Goal: Task Accomplishment & Management: Use online tool/utility

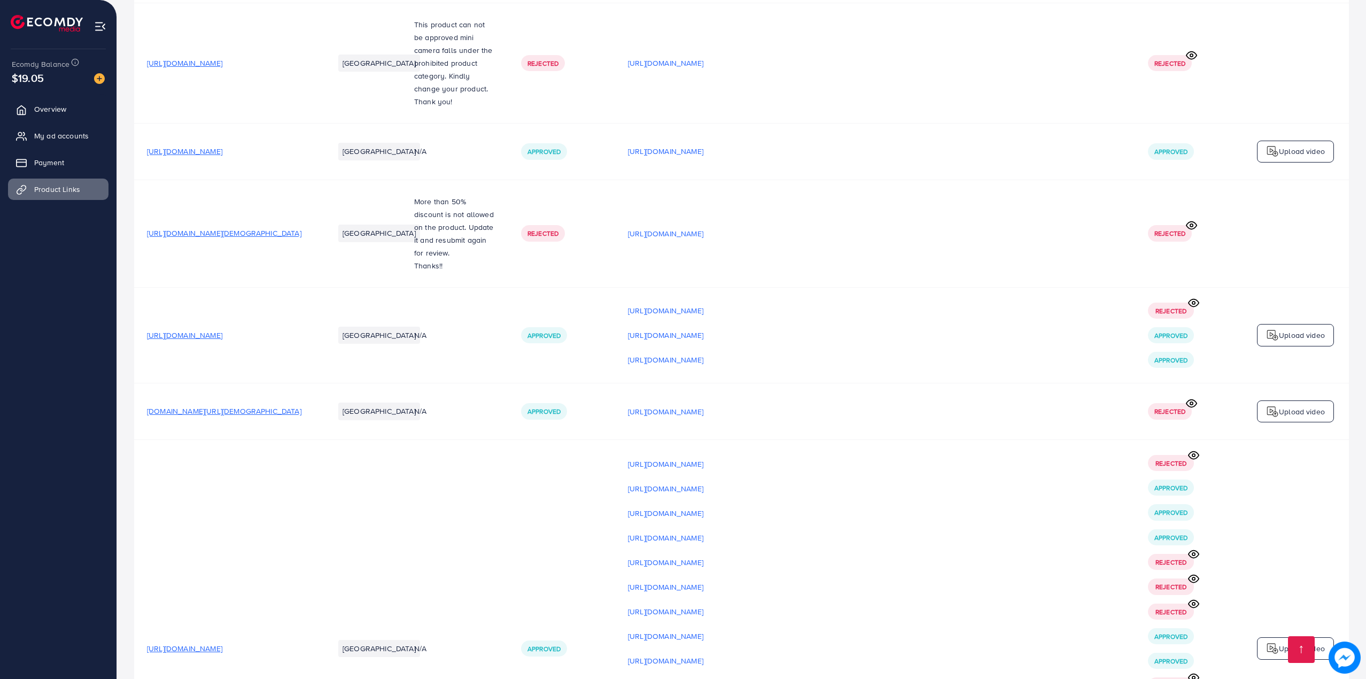
scroll to position [16211, 0]
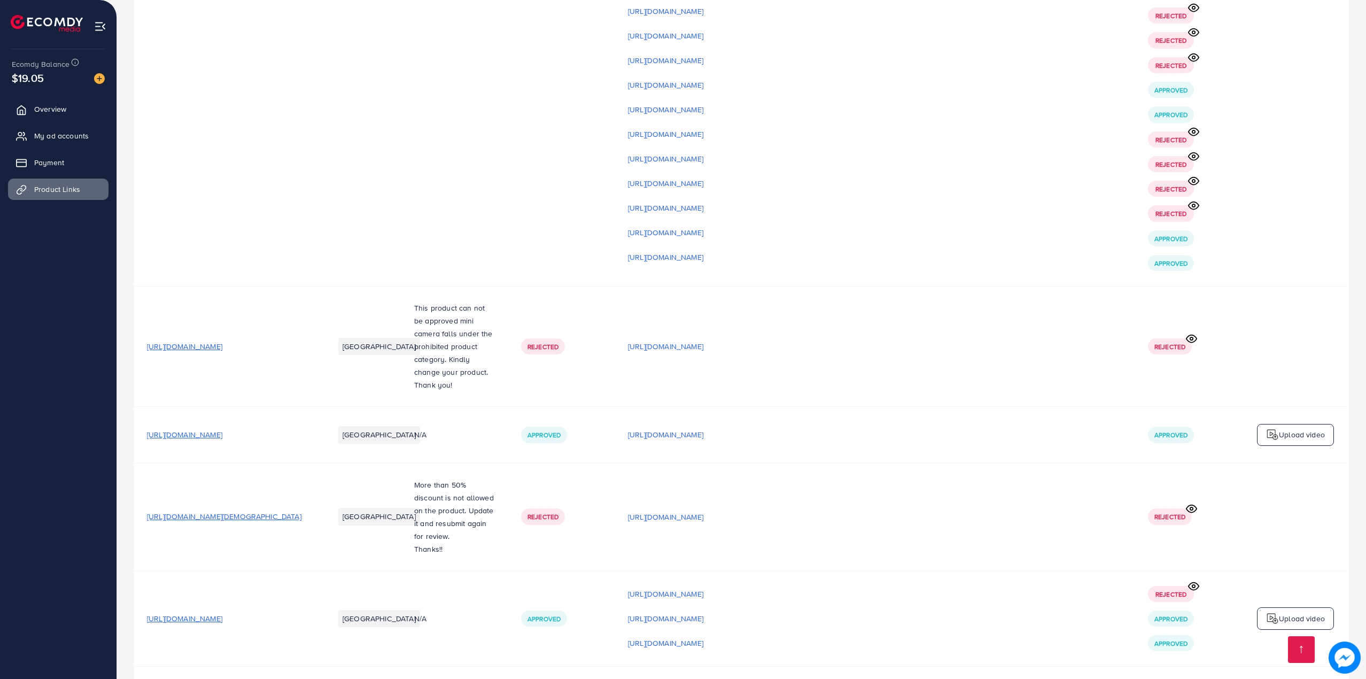
scroll to position [16211, 0]
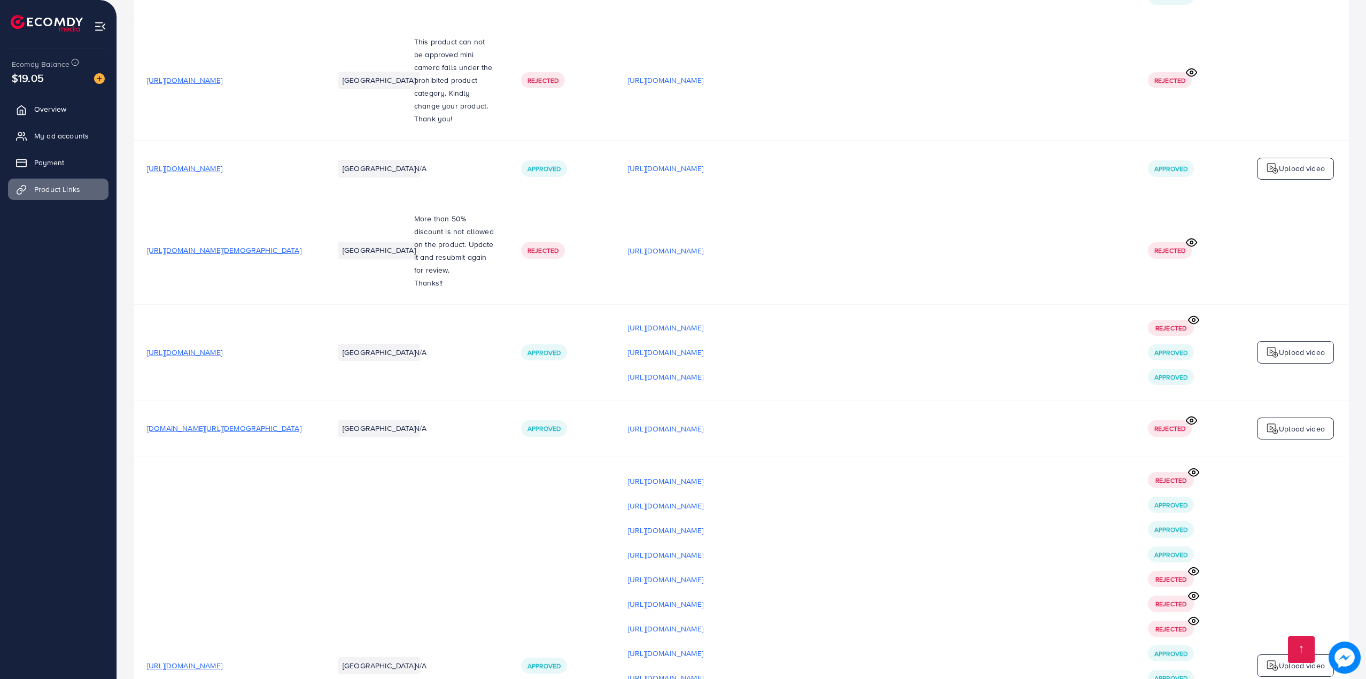
scroll to position [16211, 0]
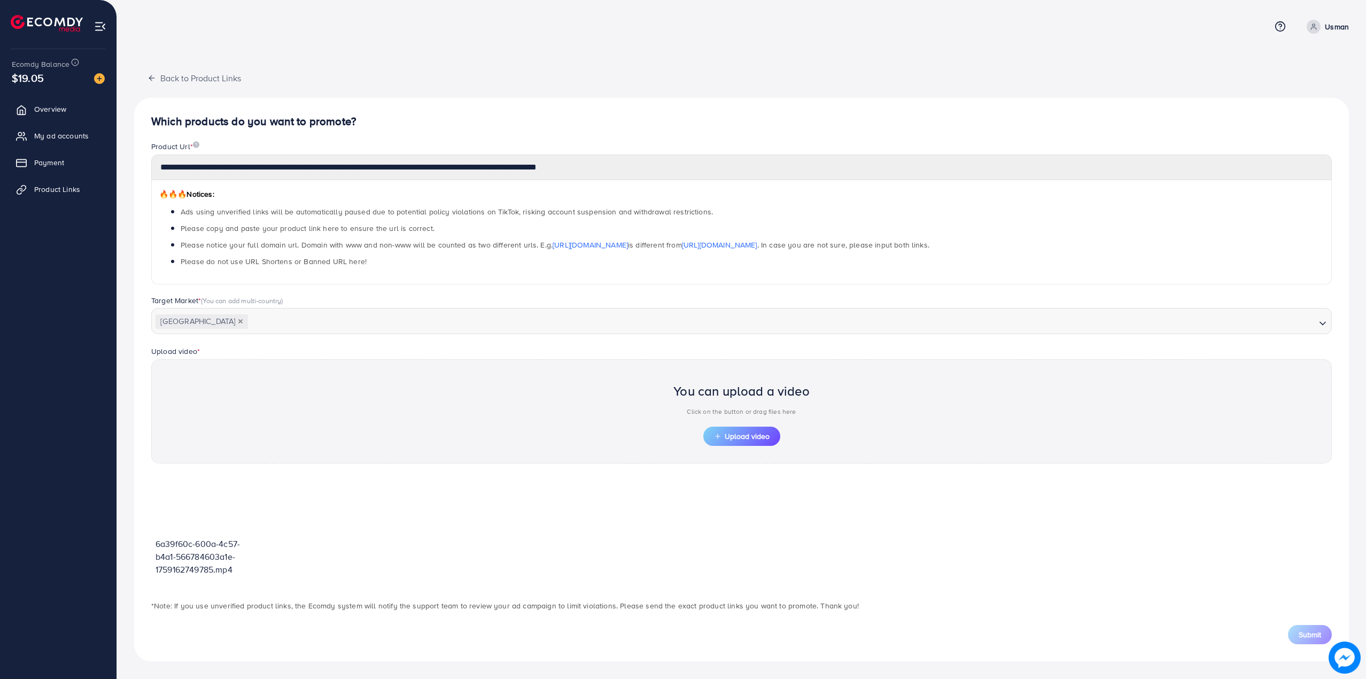
scroll to position [1, 0]
click at [747, 440] on span "Upload video" at bounding box center [742, 435] width 56 height 7
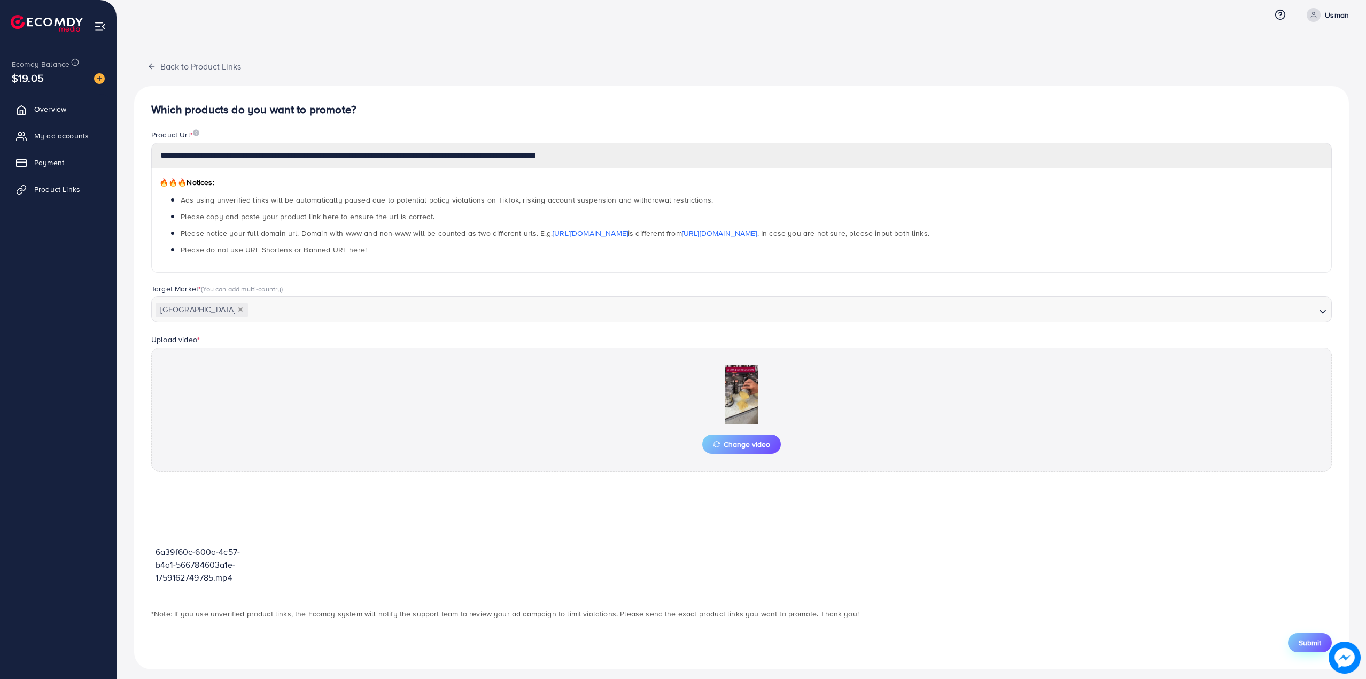
scroll to position [20, 0]
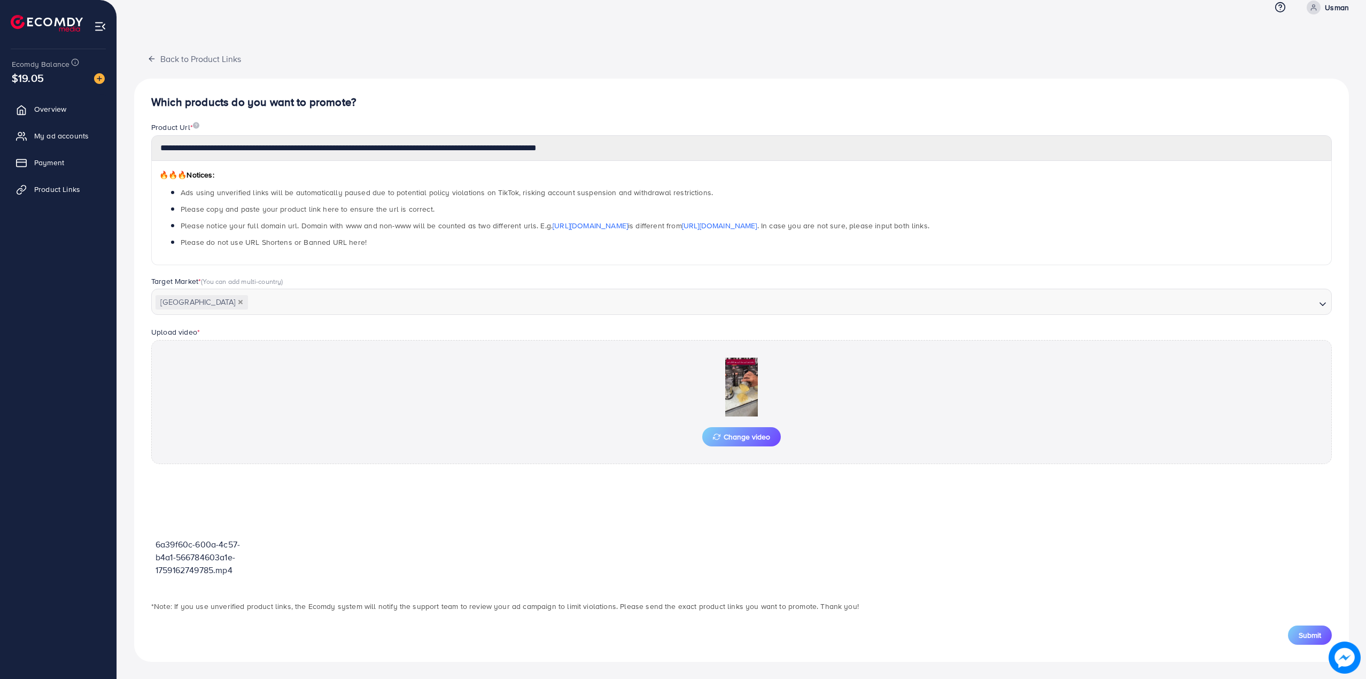
click at [1302, 631] on span "Submit" at bounding box center [1310, 635] width 22 height 11
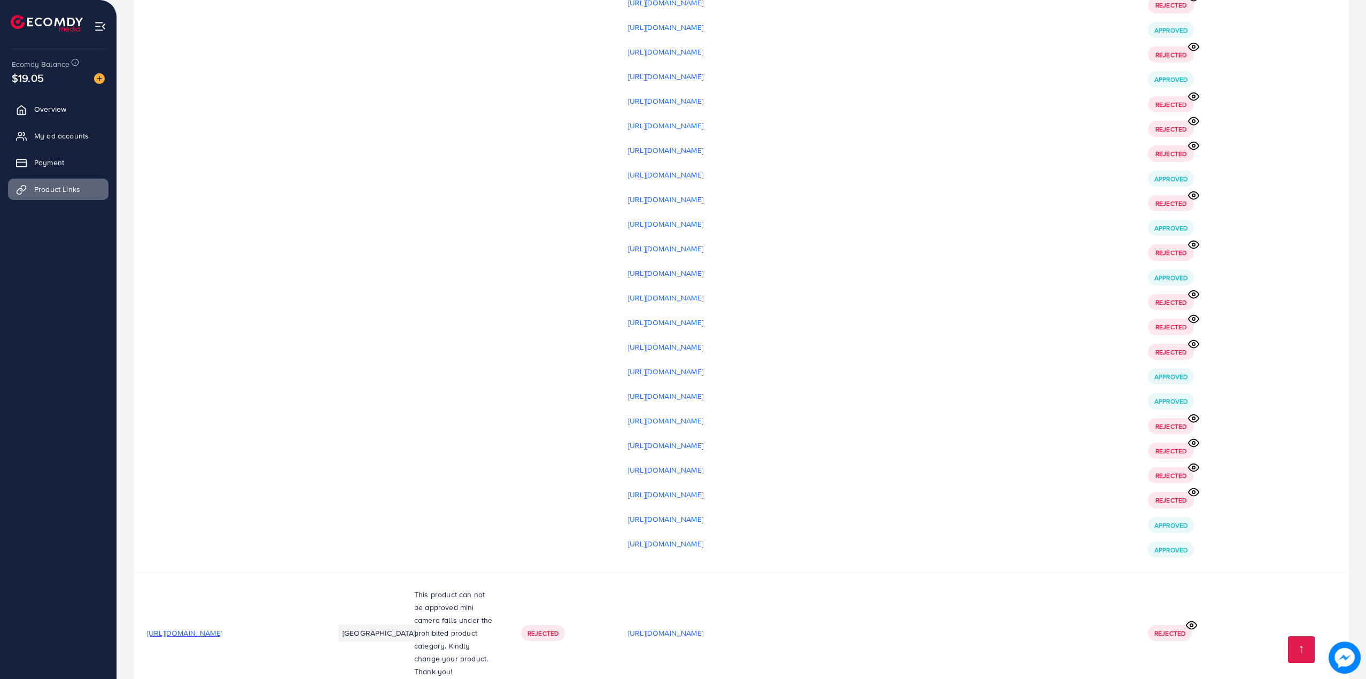
scroll to position [16227, 0]
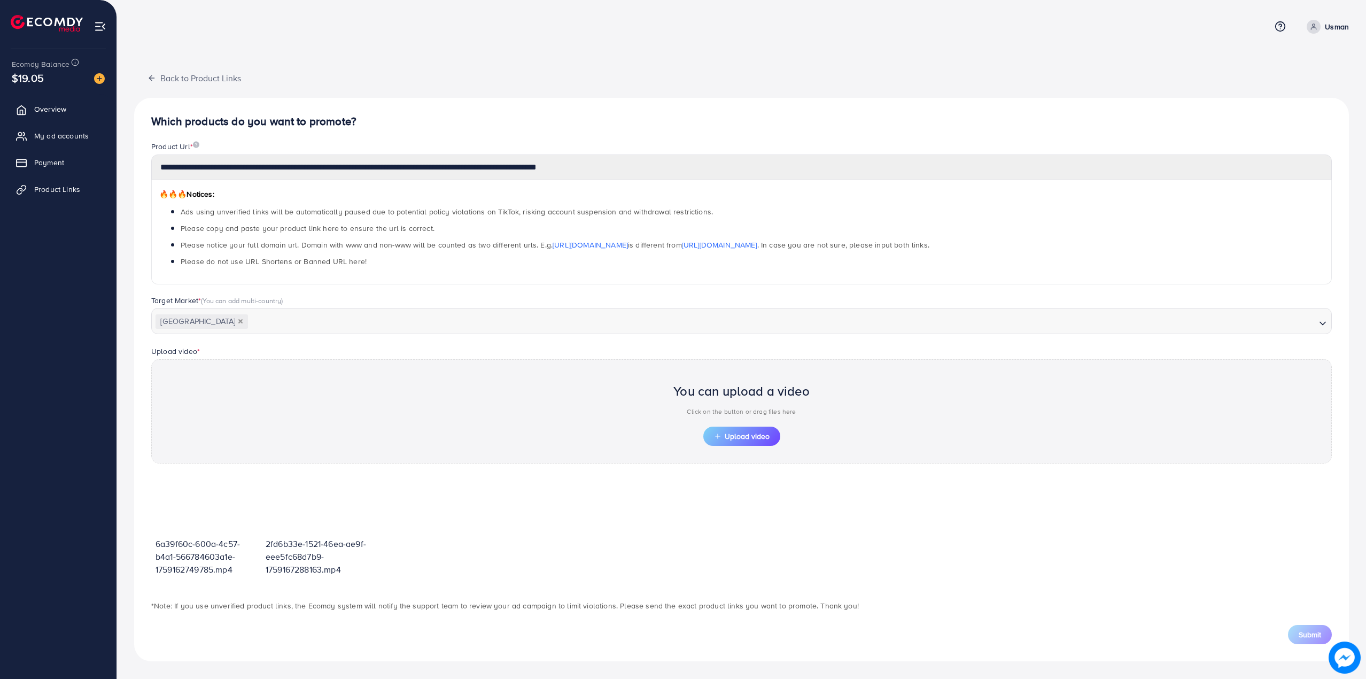
scroll to position [1, 0]
click at [732, 437] on span "Upload video" at bounding box center [742, 435] width 56 height 7
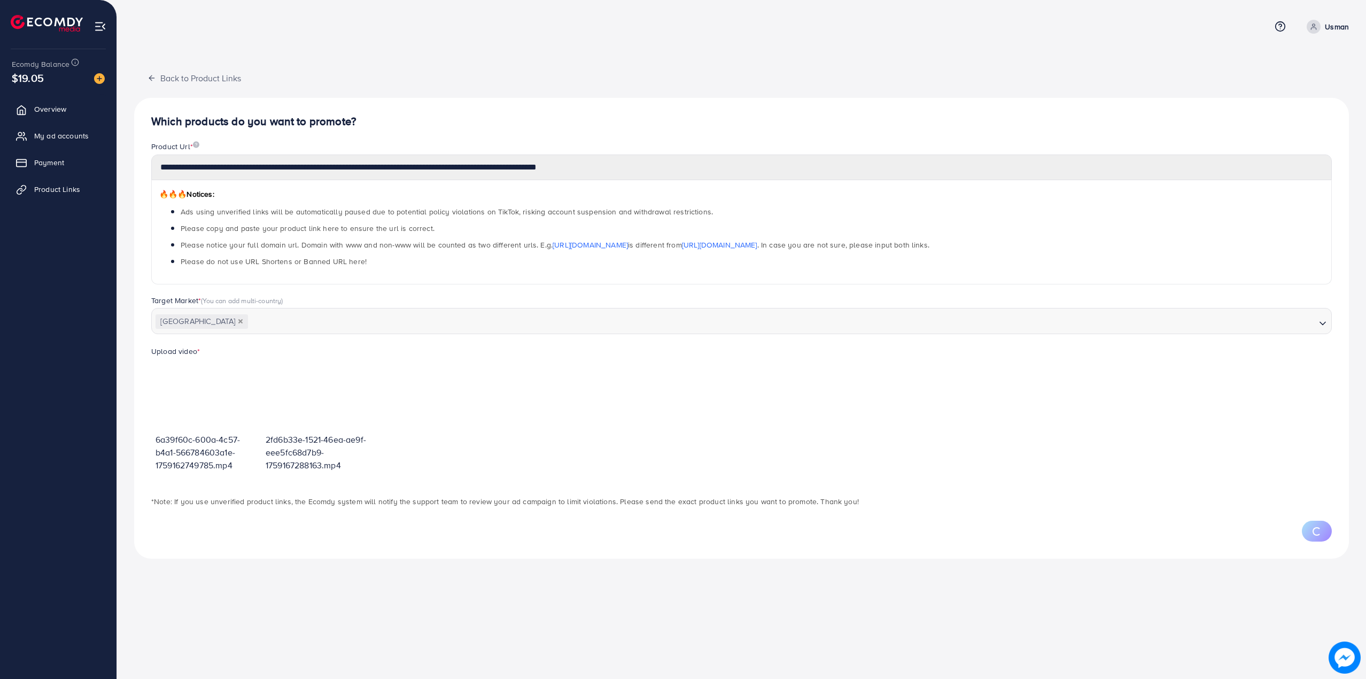
scroll to position [0, 0]
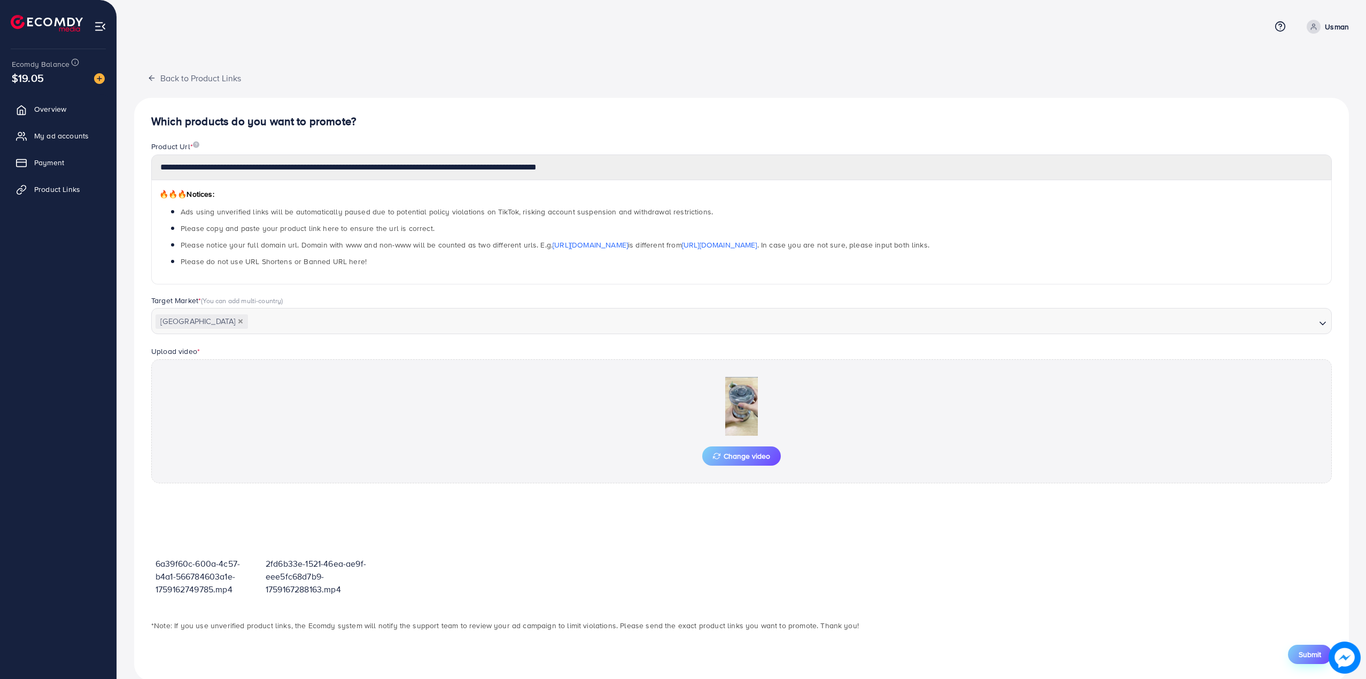
click at [1315, 649] on button "Submit" at bounding box center [1310, 654] width 44 height 19
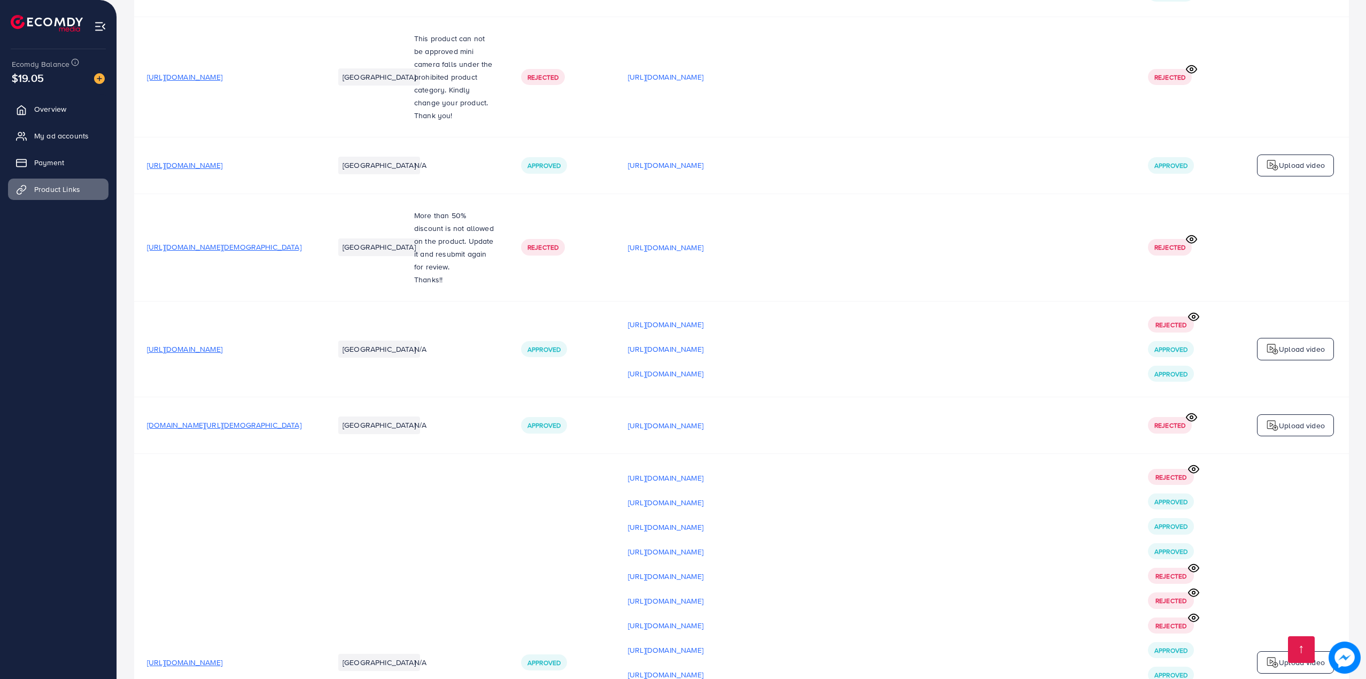
scroll to position [16251, 0]
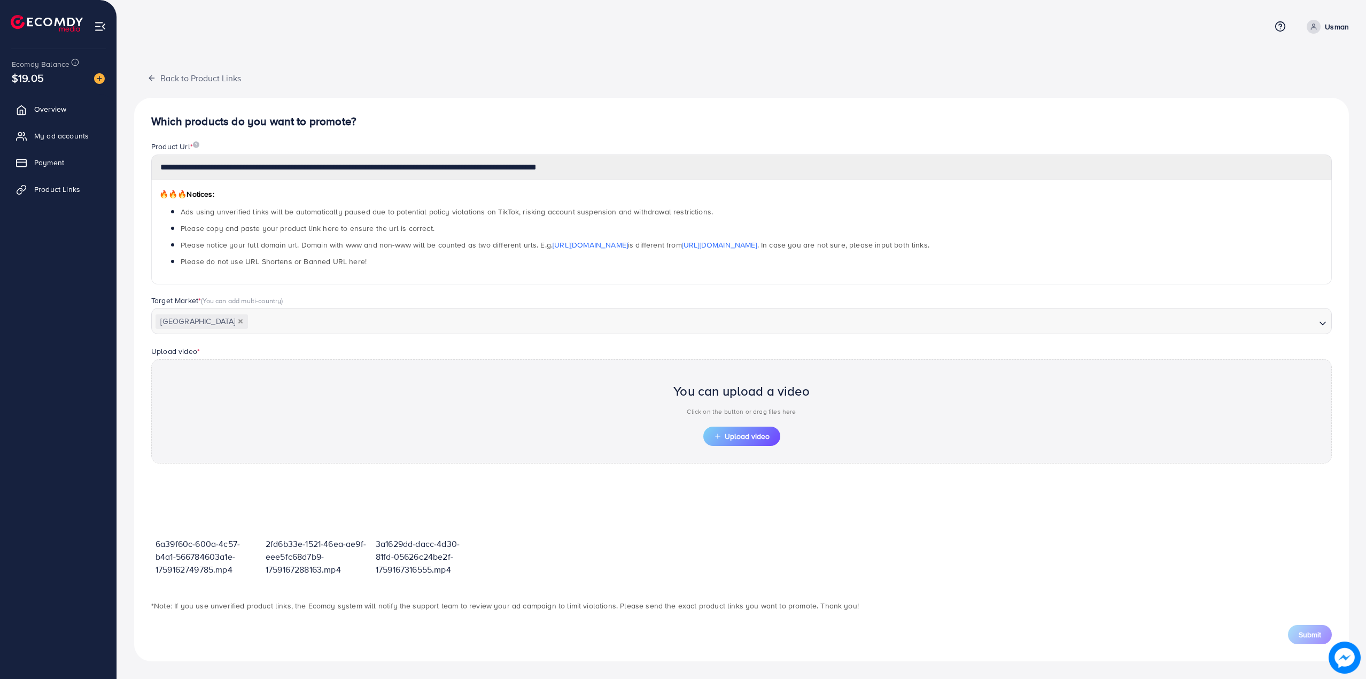
scroll to position [1, 0]
click at [740, 434] on span "Upload video" at bounding box center [742, 435] width 56 height 7
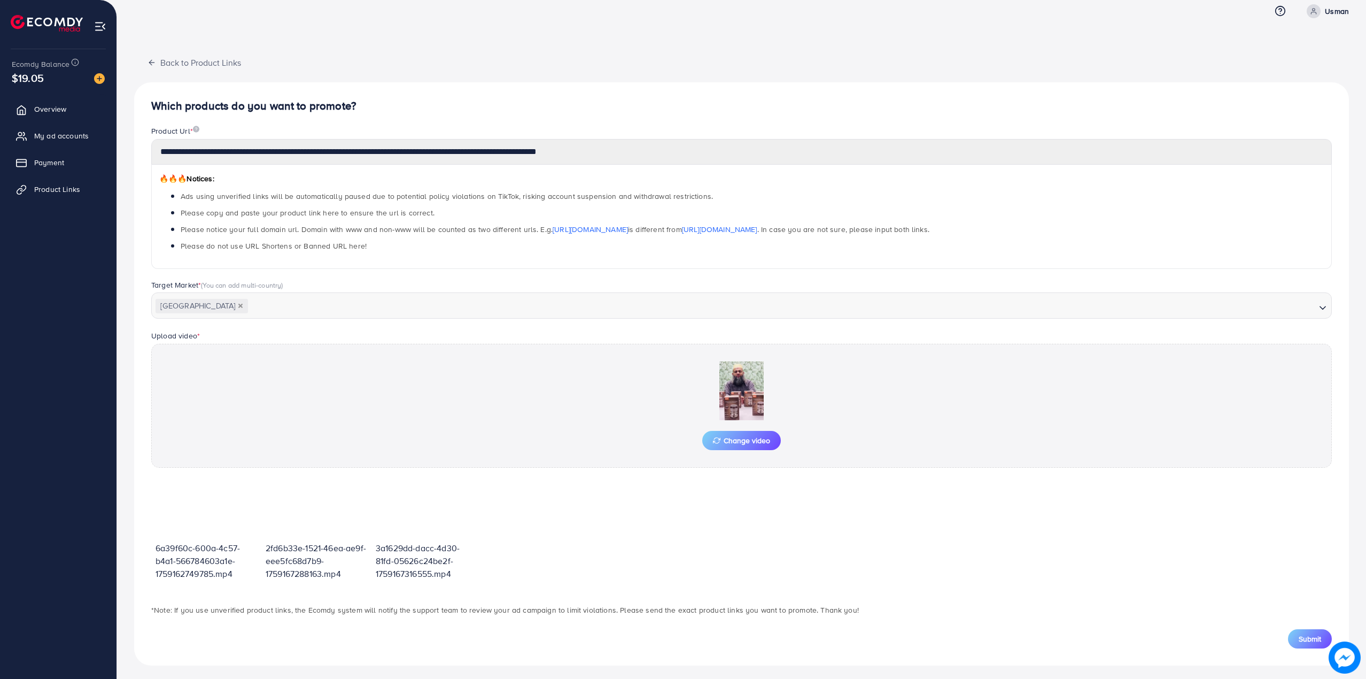
scroll to position [20, 0]
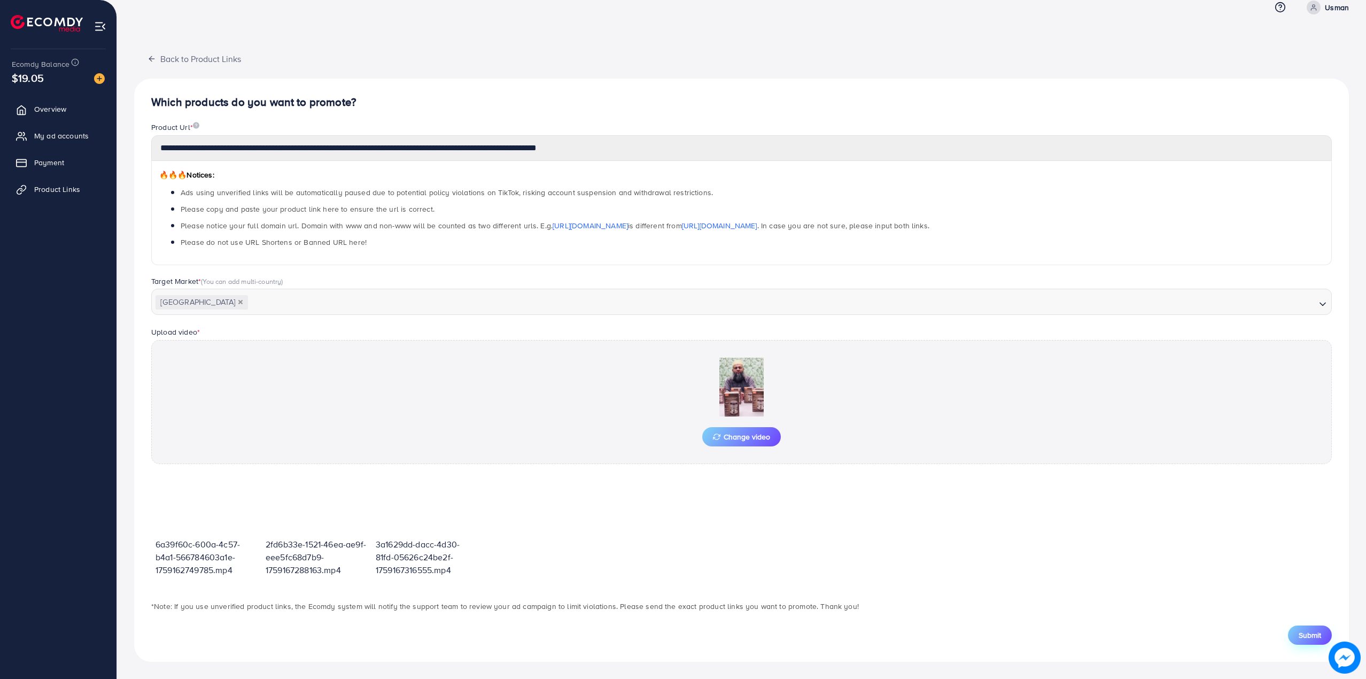
click at [1317, 635] on span "Submit" at bounding box center [1310, 635] width 22 height 11
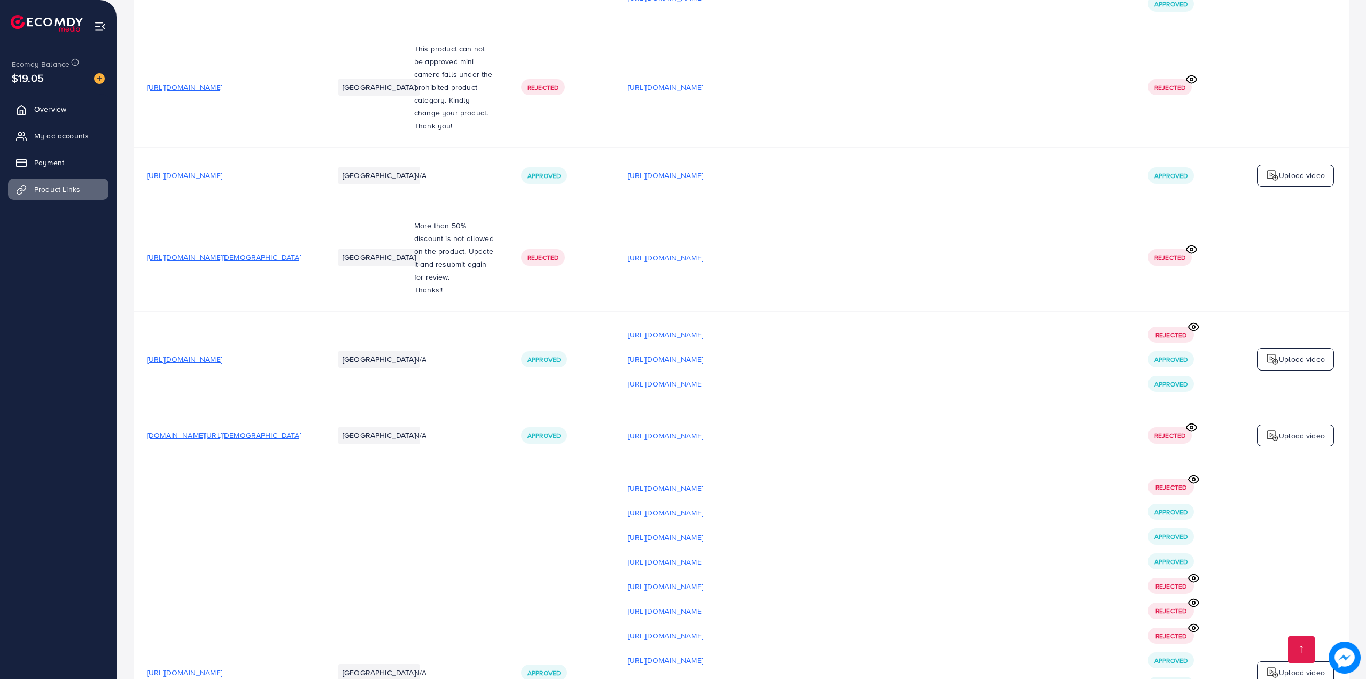
scroll to position [16277, 0]
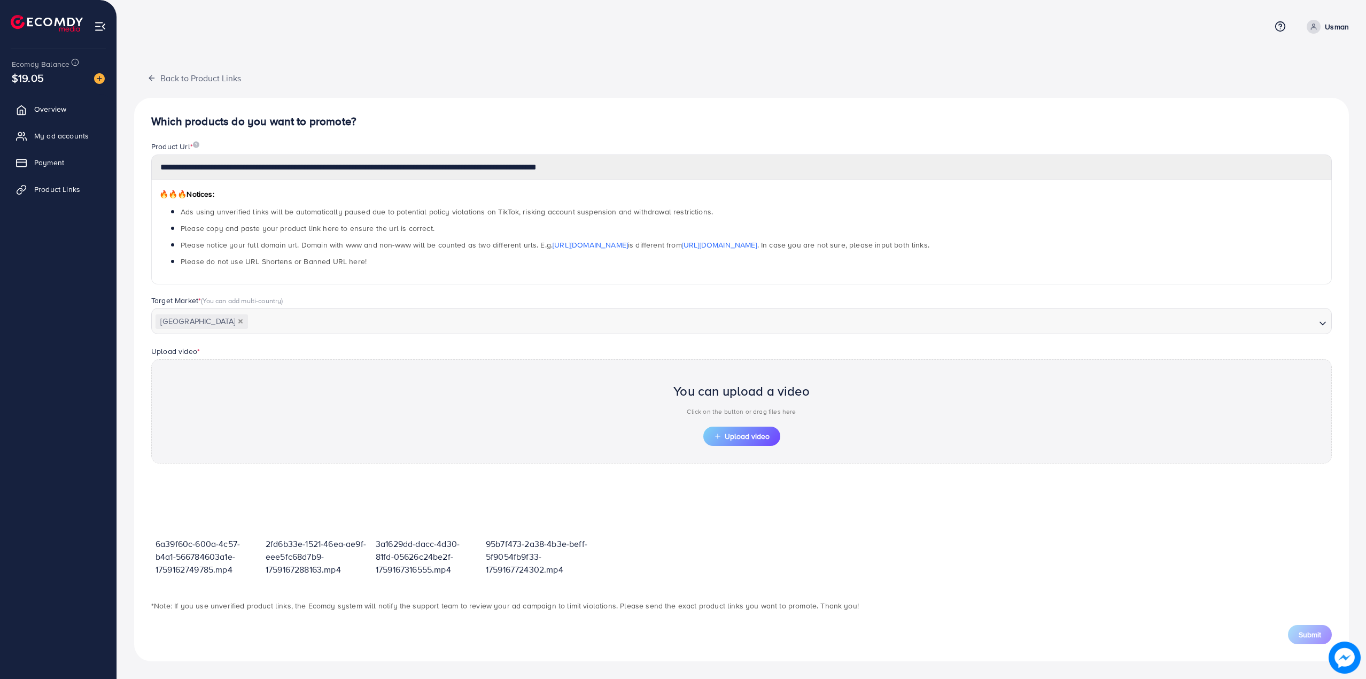
scroll to position [1, 0]
click at [759, 440] on span "Upload video" at bounding box center [742, 435] width 56 height 7
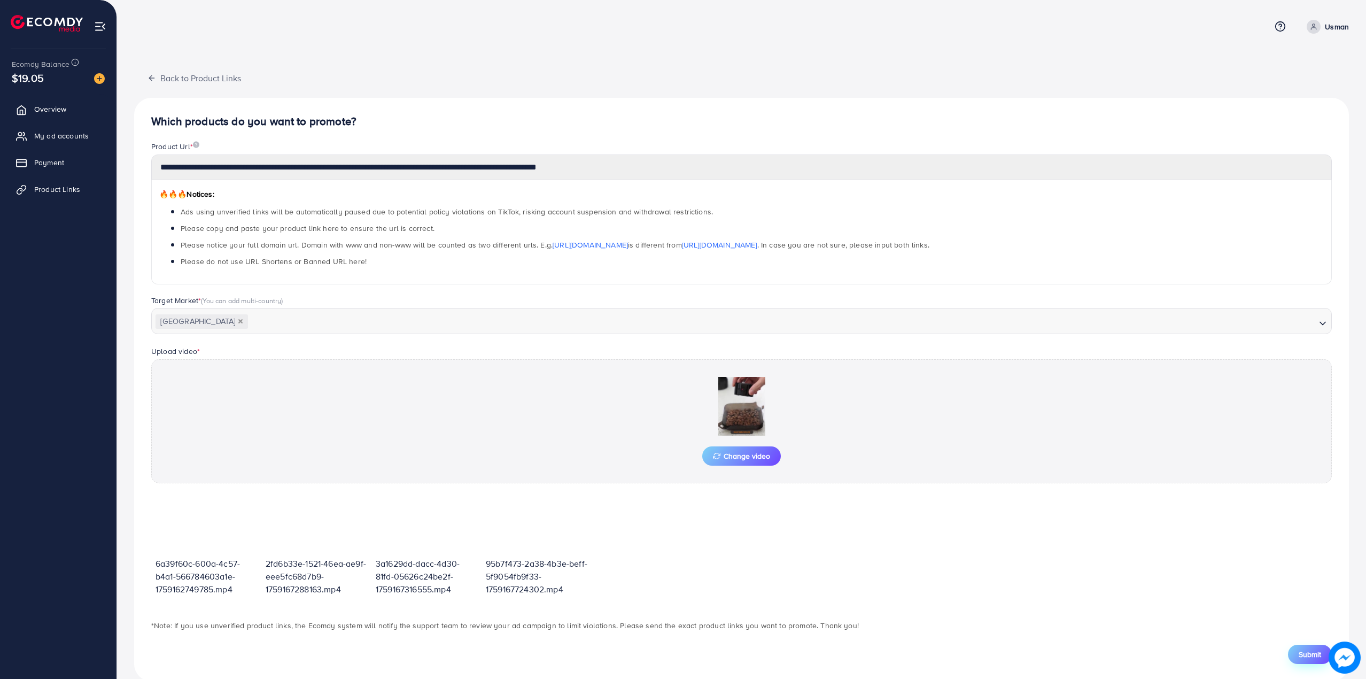
click at [1294, 658] on button "Submit" at bounding box center [1310, 654] width 44 height 19
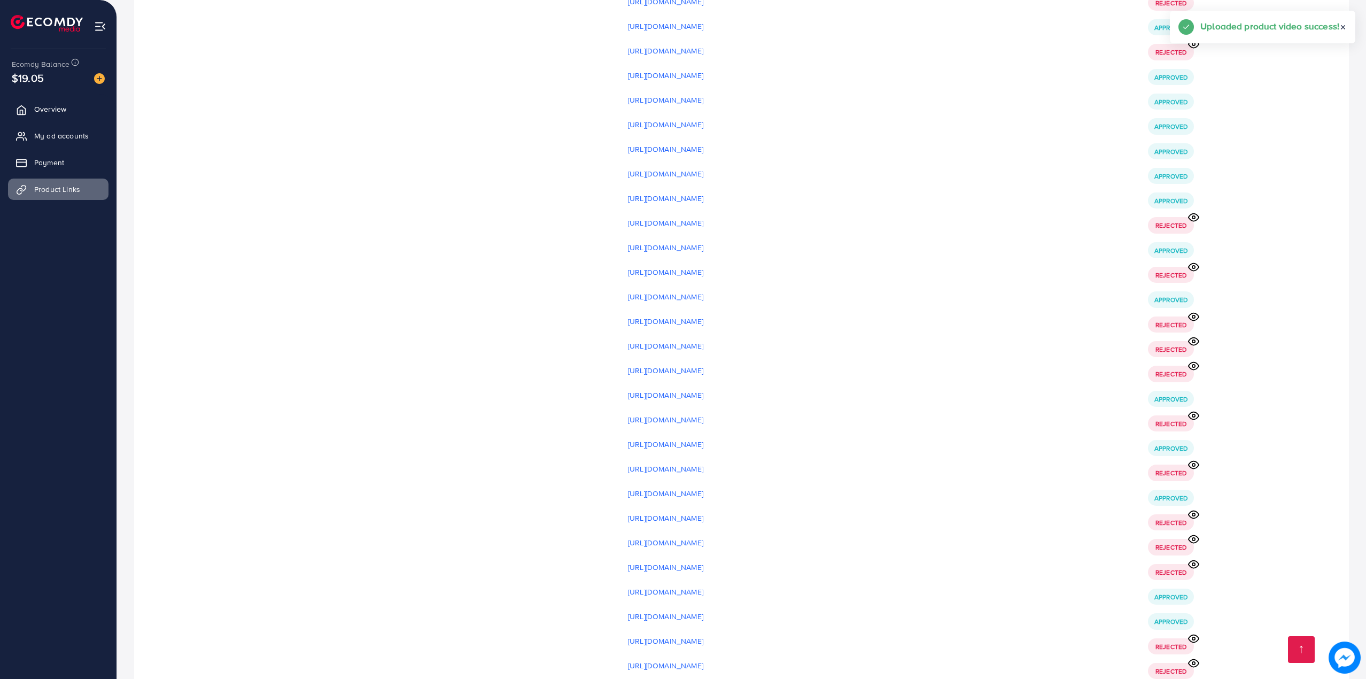
scroll to position [15449, 0]
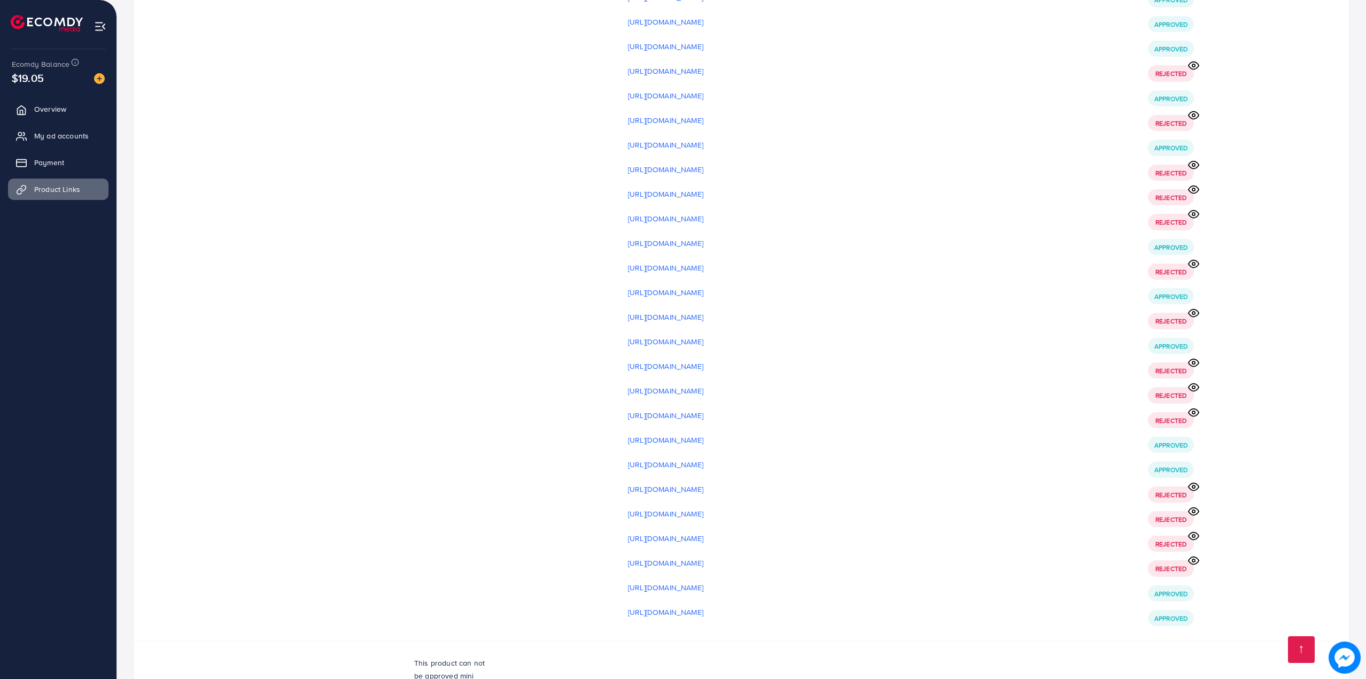
drag, startPoint x: 1365, startPoint y: 632, endPoint x: 1367, endPoint y: 697, distance: 65.8
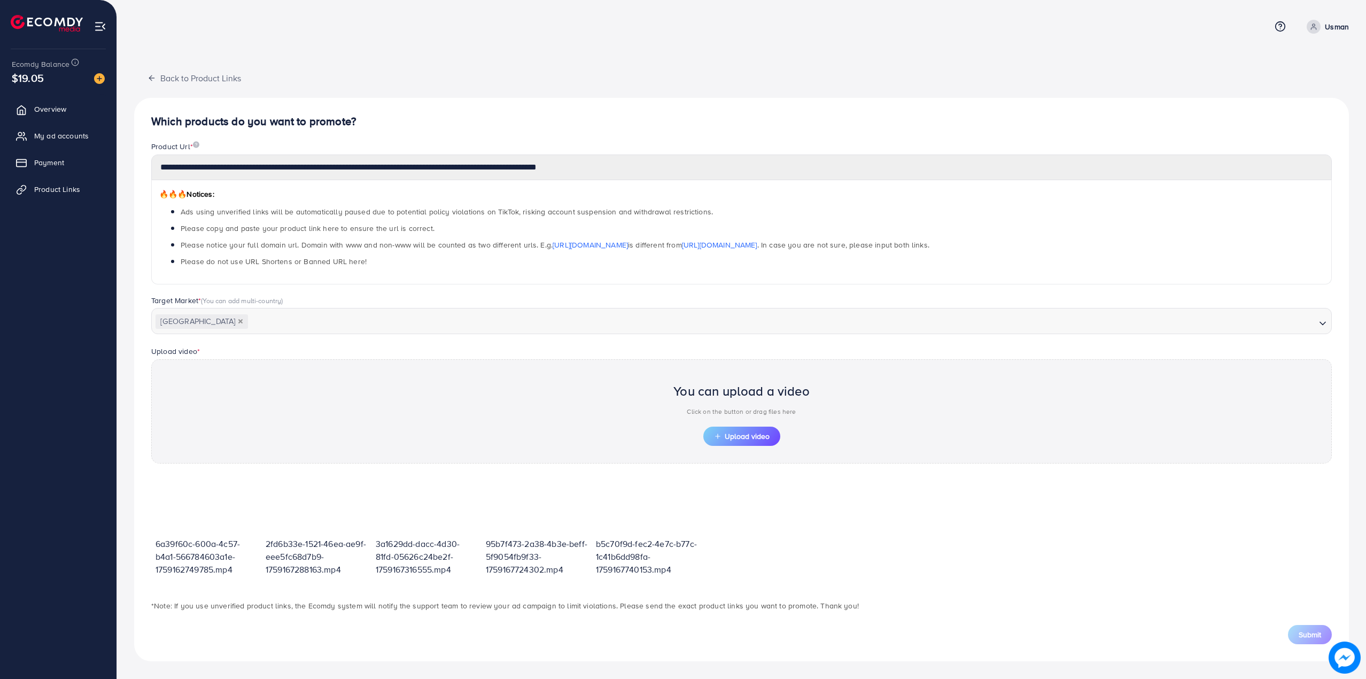
scroll to position [1, 0]
click at [751, 430] on button "Upload video" at bounding box center [741, 435] width 77 height 19
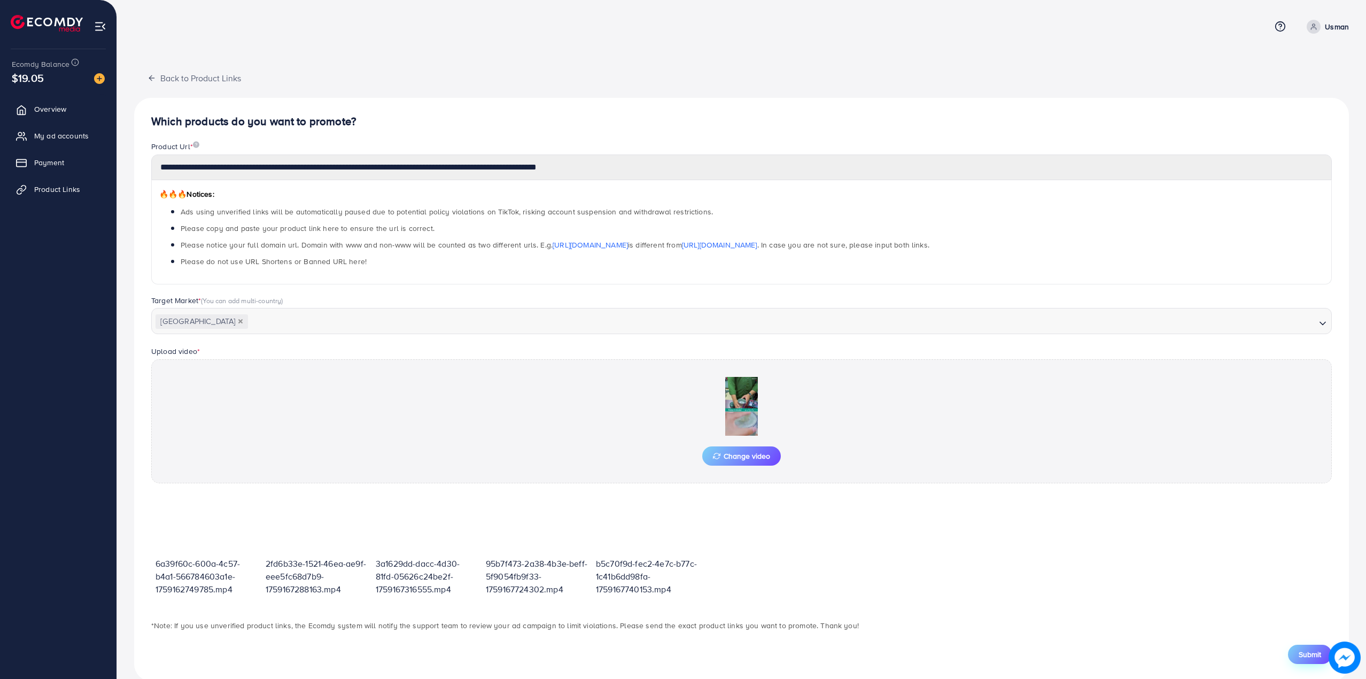
click at [1299, 653] on span "Submit" at bounding box center [1310, 654] width 22 height 11
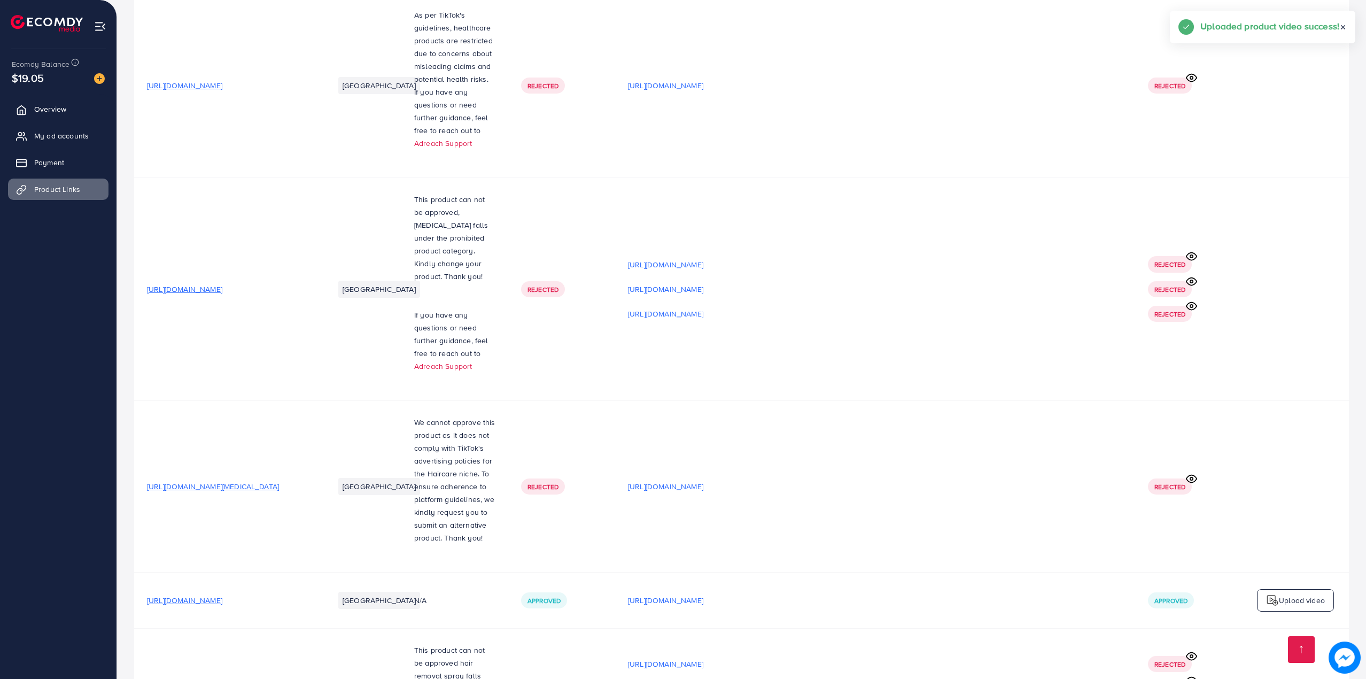
scroll to position [4753, 0]
